Goal: Navigation & Orientation: Find specific page/section

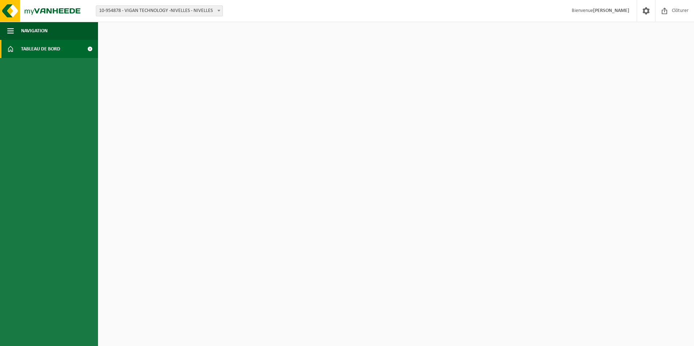
click at [32, 51] on span "Tableau de bord" at bounding box center [40, 49] width 39 height 18
click at [12, 28] on span "button" at bounding box center [10, 31] width 7 height 18
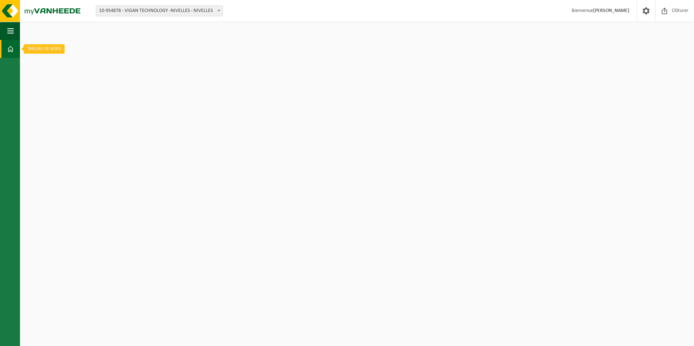
click at [12, 47] on span at bounding box center [10, 49] width 7 height 18
click at [9, 32] on span "button" at bounding box center [10, 31] width 7 height 18
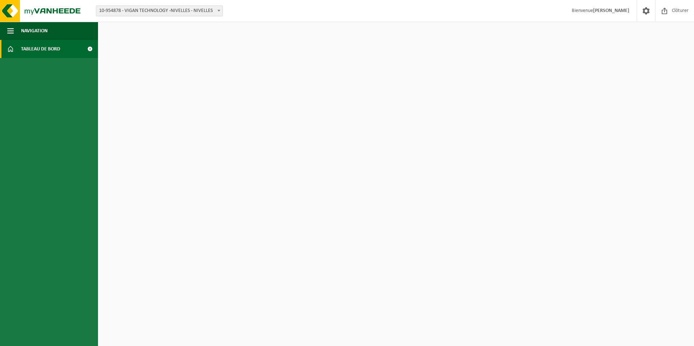
click at [88, 48] on span at bounding box center [90, 49] width 16 height 18
